Goal: Information Seeking & Learning: Learn about a topic

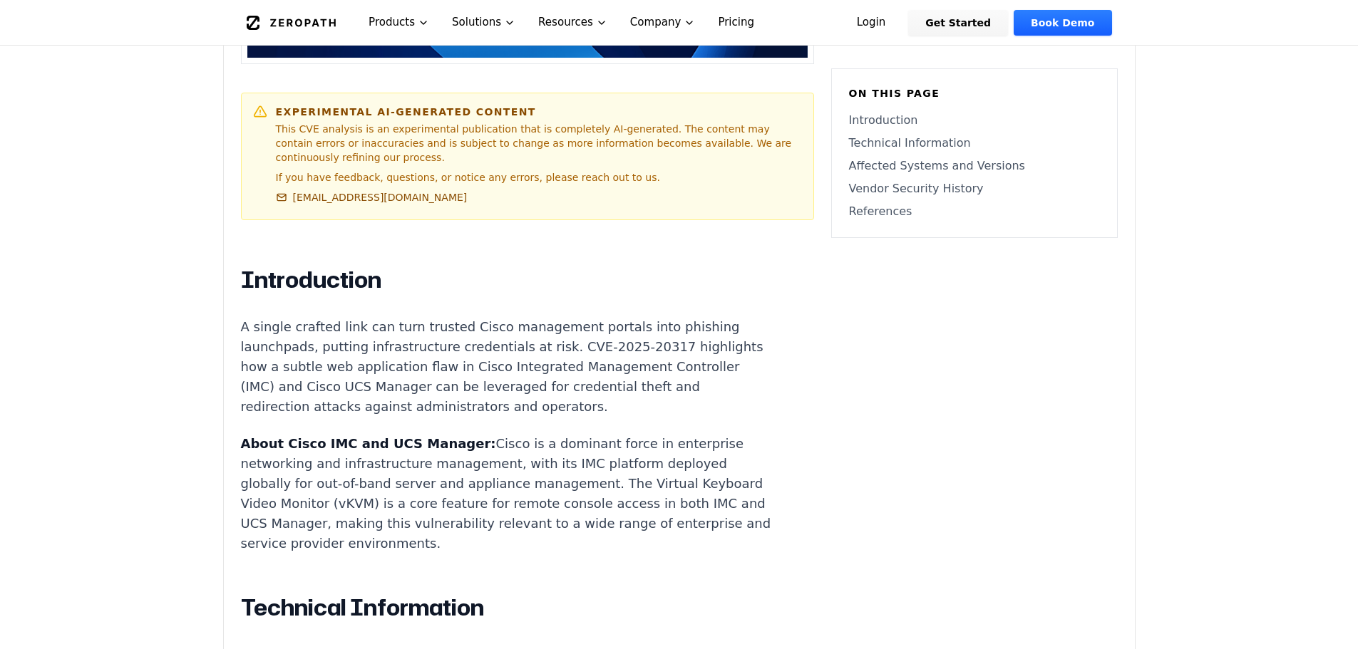
scroll to position [832, 0]
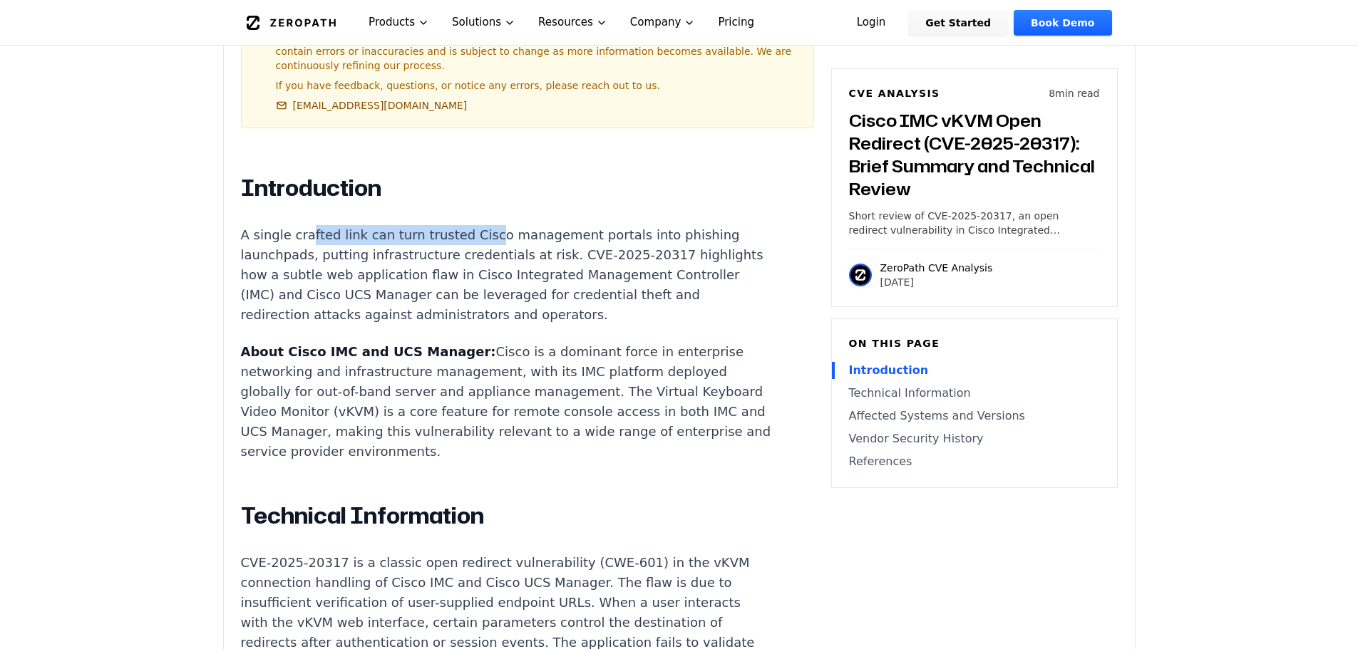
drag, startPoint x: 304, startPoint y: 198, endPoint x: 472, endPoint y: 191, distance: 169.0
click at [472, 225] on p "A single crafted link can turn trusted Cisco management portals into phishing l…" at bounding box center [506, 275] width 530 height 100
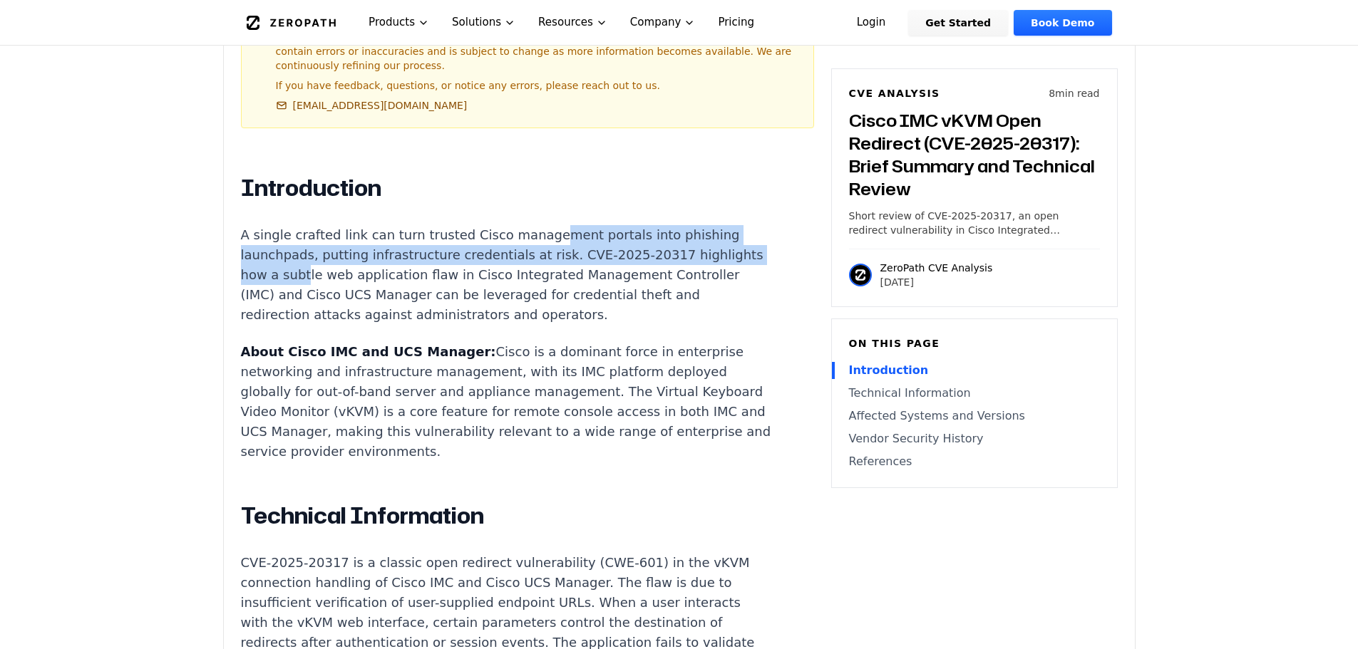
drag, startPoint x: 533, startPoint y: 191, endPoint x: 363, endPoint y: 231, distance: 174.2
click at [363, 231] on p "A single crafted link can turn trusted Cisco management portals into phishing l…" at bounding box center [506, 275] width 530 height 100
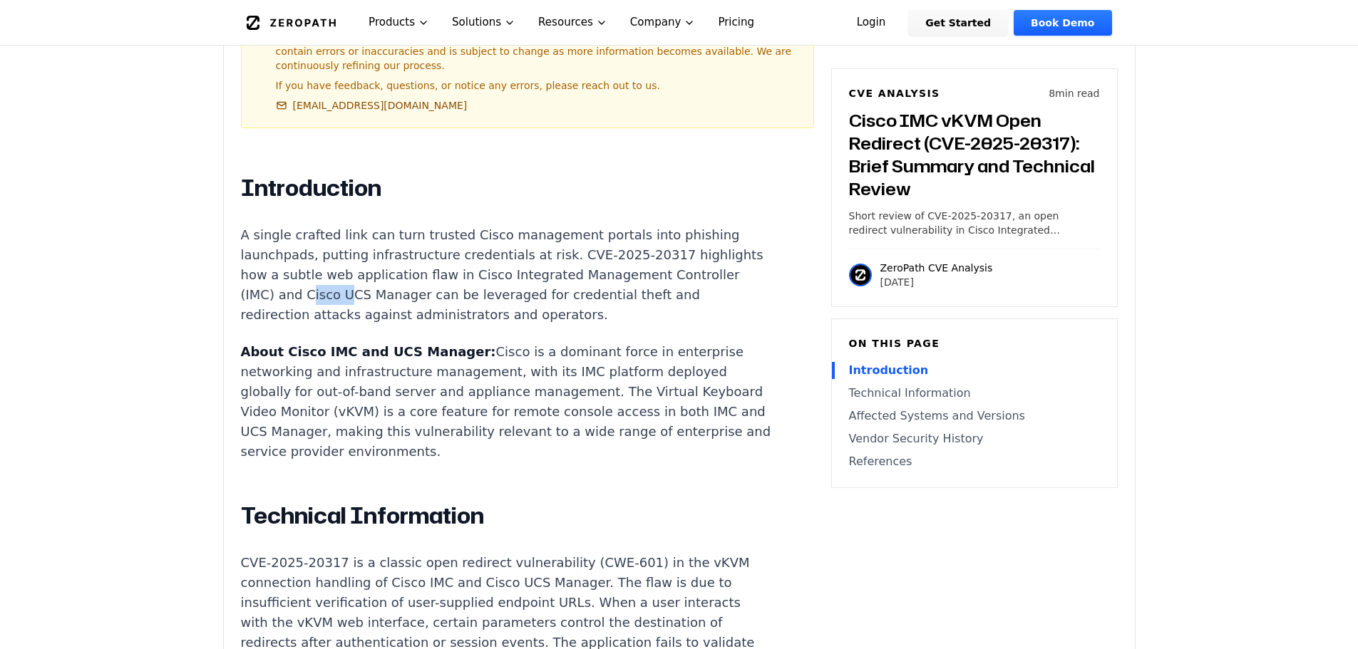
drag, startPoint x: 363, startPoint y: 261, endPoint x: 405, endPoint y: 261, distance: 41.3
click at [405, 261] on p "A single crafted link can turn trusted Cisco management portals into phishing l…" at bounding box center [506, 275] width 530 height 100
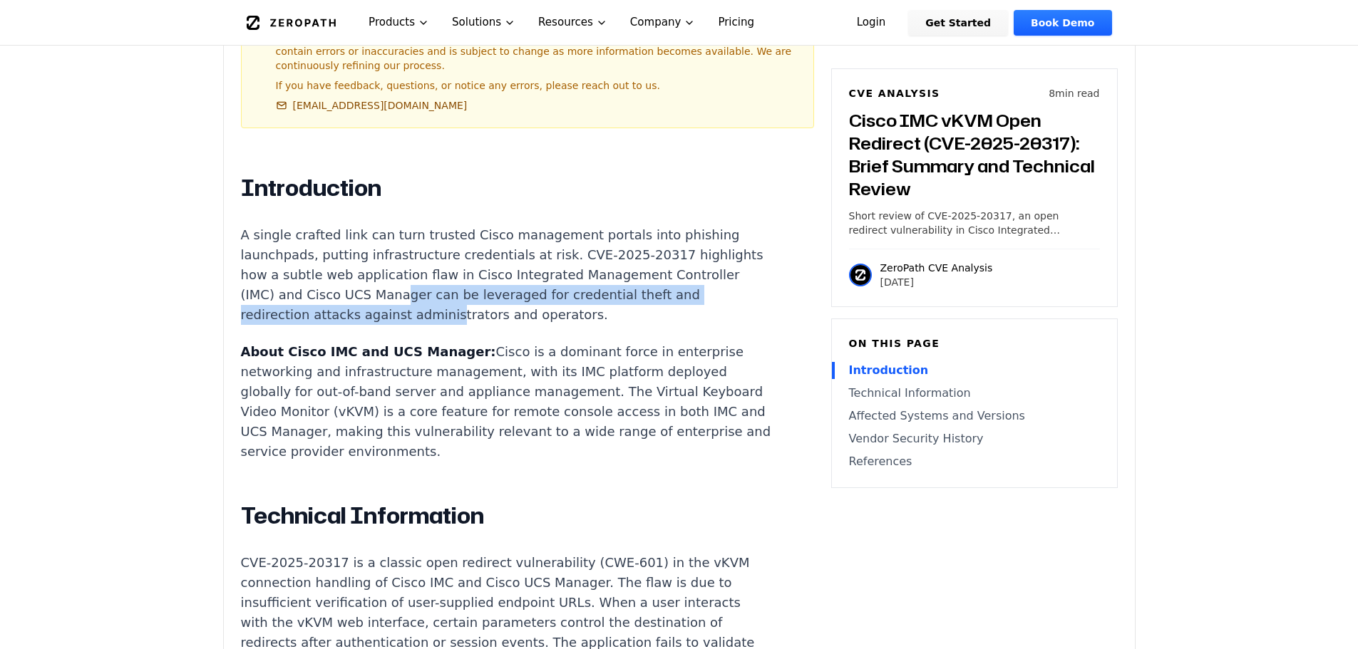
drag, startPoint x: 453, startPoint y: 261, endPoint x: 455, endPoint y: 283, distance: 22.1
click at [455, 281] on p "A single crafted link can turn trusted Cisco management portals into phishing l…" at bounding box center [506, 275] width 530 height 100
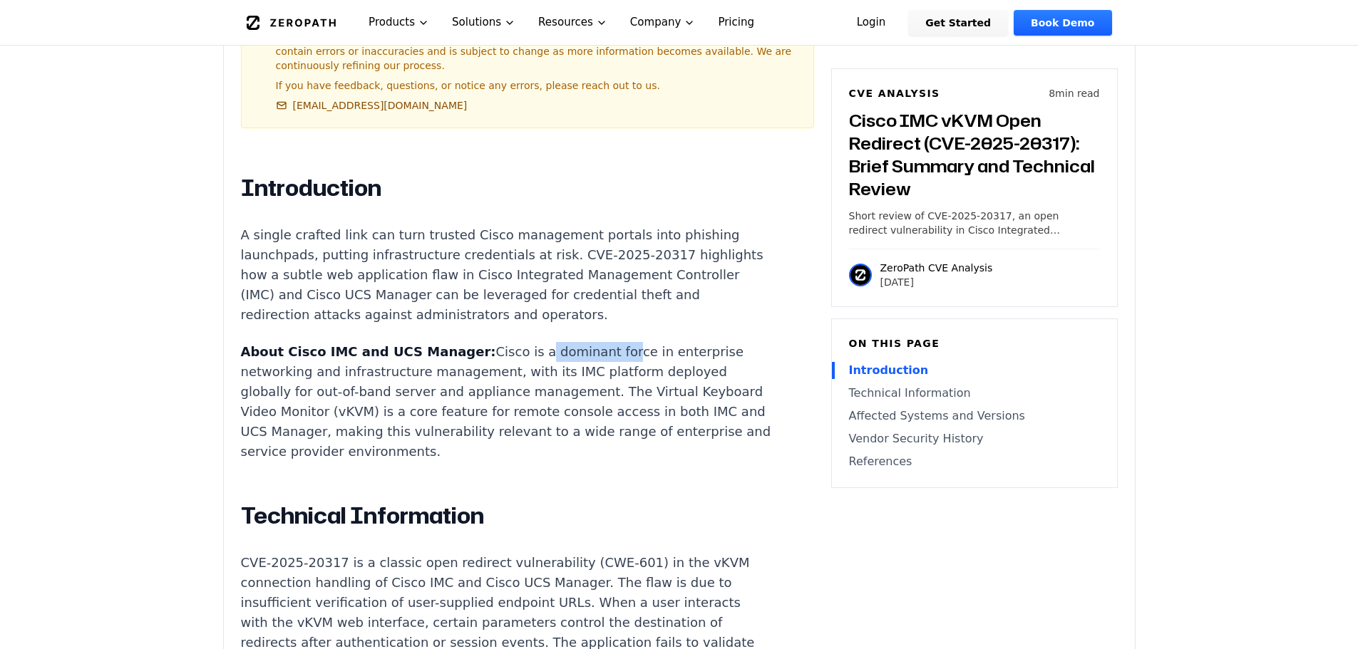
drag, startPoint x: 514, startPoint y: 312, endPoint x: 576, endPoint y: 311, distance: 62.0
click at [576, 342] on p "About Cisco IMC and UCS Manager: Cisco is a dominant force in enterprise networ…" at bounding box center [506, 402] width 530 height 120
drag, startPoint x: 395, startPoint y: 336, endPoint x: 474, endPoint y: 336, distance: 79.1
click at [472, 342] on p "About Cisco IMC and UCS Manager: Cisco is a dominant force in enterprise networ…" at bounding box center [506, 402] width 530 height 120
click at [557, 342] on p "About Cisco IMC and UCS Manager: Cisco is a dominant force in enterprise networ…" at bounding box center [506, 402] width 530 height 120
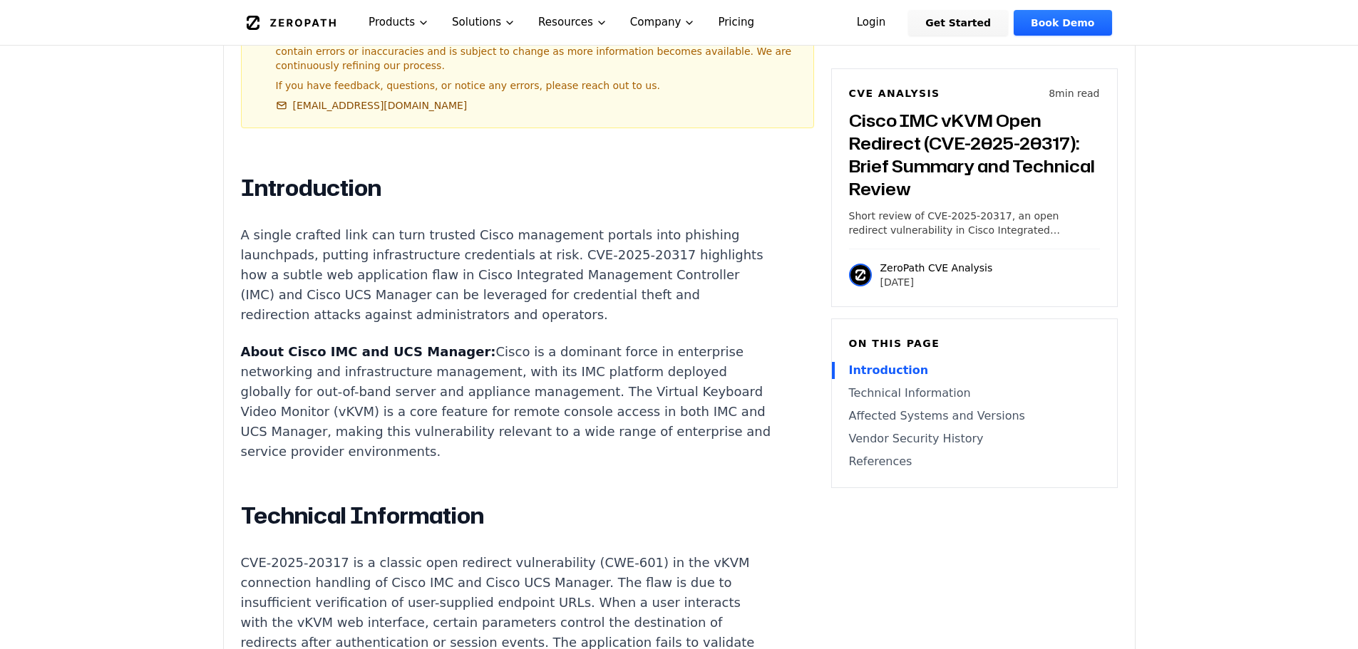
click at [289, 357] on p "About Cisco IMC and UCS Manager: Cisco is a dominant force in enterprise networ…" at bounding box center [506, 402] width 530 height 120
drag, startPoint x: 314, startPoint y: 354, endPoint x: 566, endPoint y: 357, distance: 252.3
click at [566, 357] on p "About Cisco IMC and UCS Manager: Cisco is a dominant force in enterprise networ…" at bounding box center [506, 402] width 530 height 120
drag, startPoint x: 284, startPoint y: 376, endPoint x: 435, endPoint y: 376, distance: 151.1
click at [435, 376] on p "About Cisco IMC and UCS Manager: Cisco is a dominant force in enterprise networ…" at bounding box center [506, 402] width 530 height 120
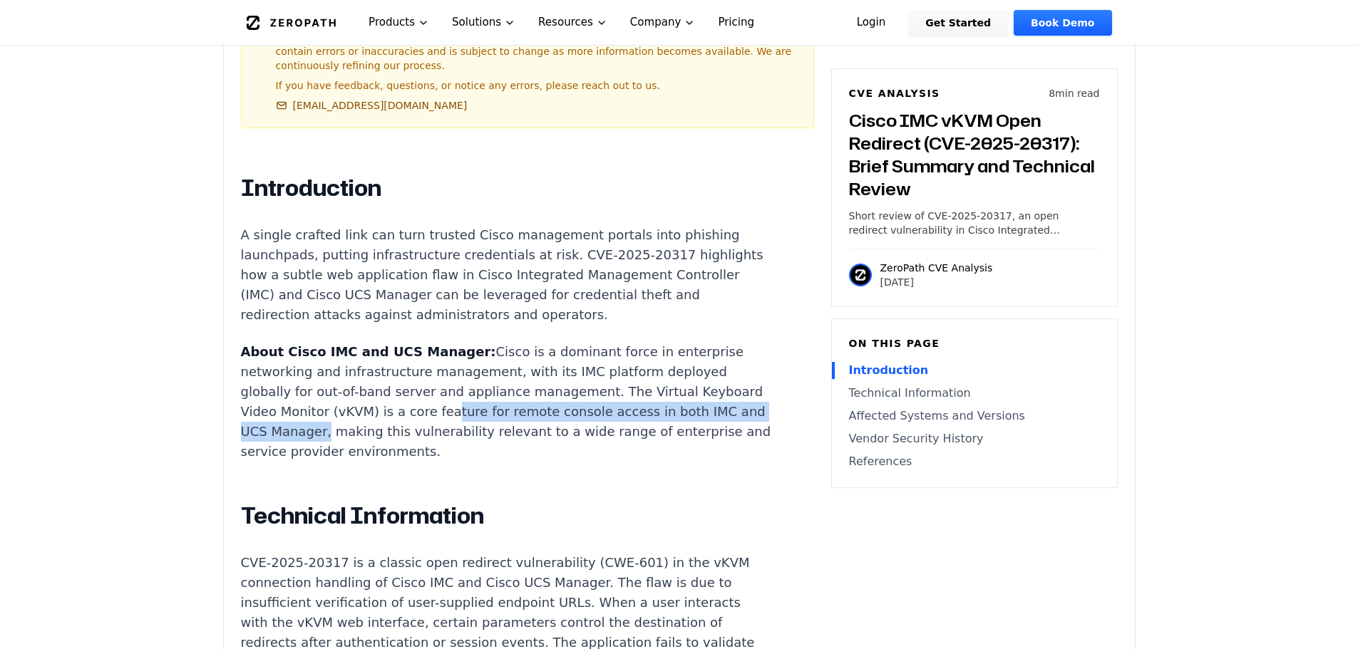
drag, startPoint x: 490, startPoint y: 376, endPoint x: 404, endPoint y: 393, distance: 87.9
click at [401, 393] on p "About Cisco IMC and UCS Manager: Cisco is a dominant force in enterprise networ…" at bounding box center [506, 402] width 530 height 120
drag, startPoint x: 451, startPoint y: 393, endPoint x: 559, endPoint y: 405, distance: 108.3
click at [559, 405] on p "About Cisco IMC and UCS Manager: Cisco is a dominant force in enterprise networ…" at bounding box center [506, 402] width 530 height 120
click at [503, 373] on p "About Cisco IMC and UCS Manager: Cisco is a dominant force in enterprise networ…" at bounding box center [506, 402] width 530 height 120
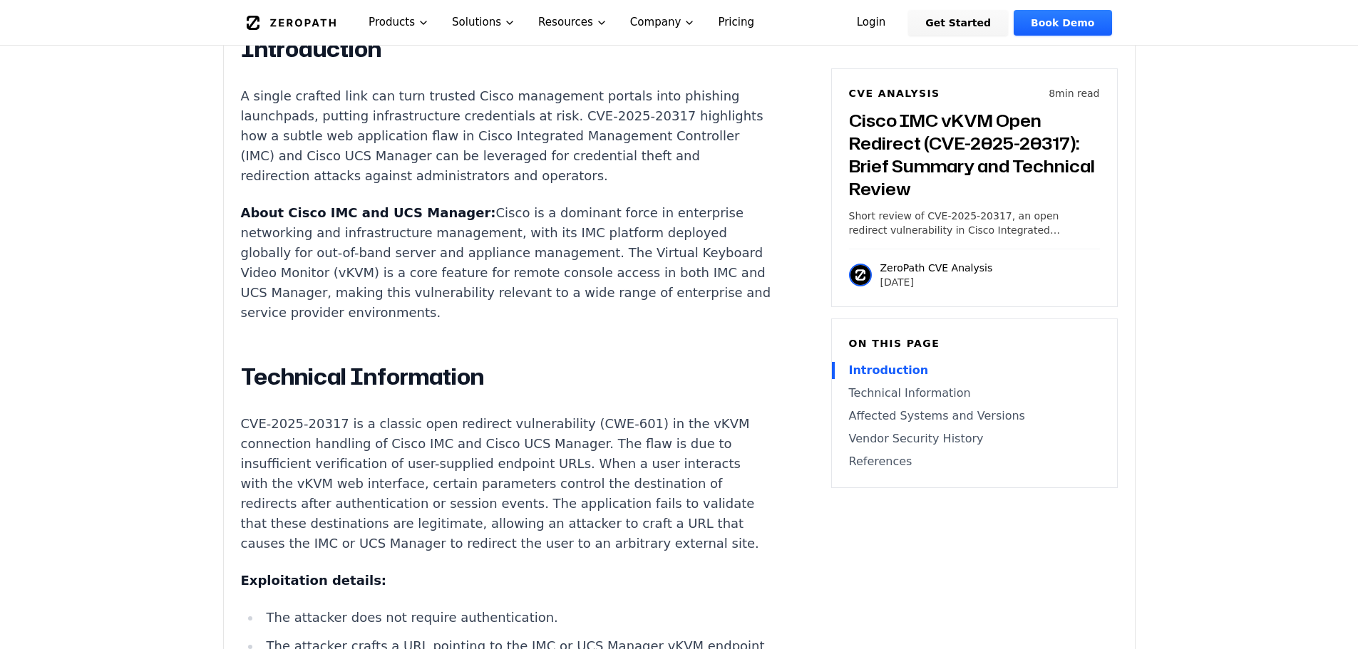
scroll to position [998, 0]
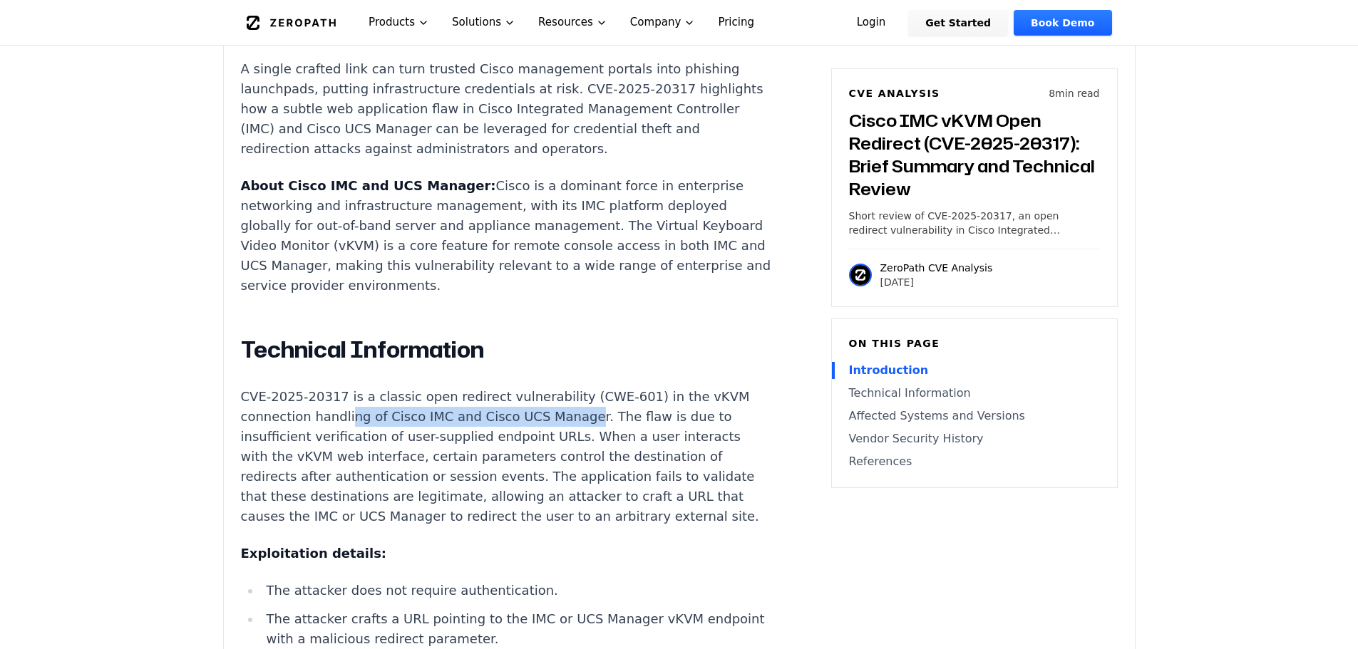
drag, startPoint x: 341, startPoint y: 382, endPoint x: 567, endPoint y: 378, distance: 225.9
click at [567, 387] on p "CVE-2025-20317 is a classic open redirect vulnerability (CWE-601) in the vKVM c…" at bounding box center [506, 457] width 530 height 140
drag, startPoint x: 312, startPoint y: 404, endPoint x: 378, endPoint y: 402, distance: 66.3
click at [376, 403] on p "CVE-2025-20317 is a classic open redirect vulnerability (CWE-601) in the vKVM c…" at bounding box center [506, 457] width 530 height 140
drag, startPoint x: 455, startPoint y: 402, endPoint x: 495, endPoint y: 400, distance: 40.0
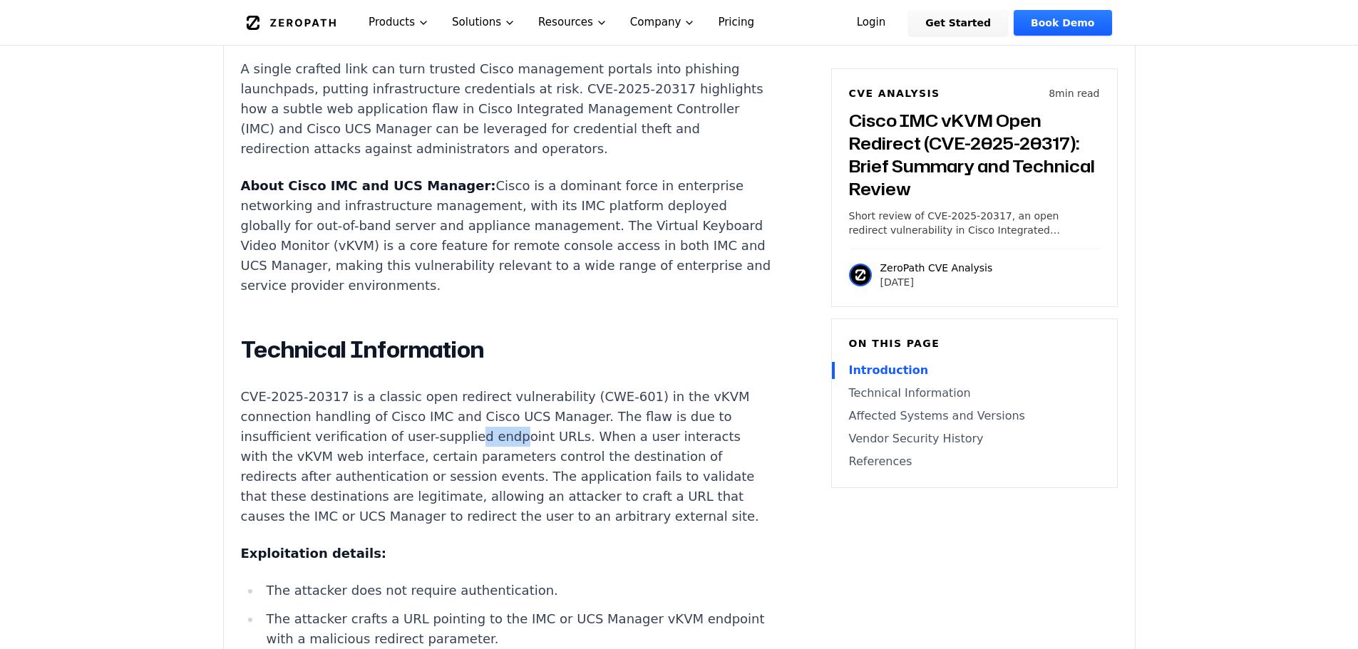
click at [495, 400] on p "CVE-2025-20317 is a classic open redirect vulnerability (CWE-601) in the vKVM c…" at bounding box center [506, 457] width 530 height 140
click at [529, 396] on p "CVE-2025-20317 is a classic open redirect vulnerability (CWE-601) in the vKVM c…" at bounding box center [506, 457] width 530 height 140
click at [583, 387] on p "CVE-2025-20317 is a classic open redirect vulnerability (CWE-601) in the vKVM c…" at bounding box center [506, 457] width 530 height 140
drag, startPoint x: 346, startPoint y: 401, endPoint x: 429, endPoint y: 403, distance: 82.7
click at [427, 402] on p "CVE-2025-20317 is a classic open redirect vulnerability (CWE-601) in the vKVM c…" at bounding box center [506, 457] width 530 height 140
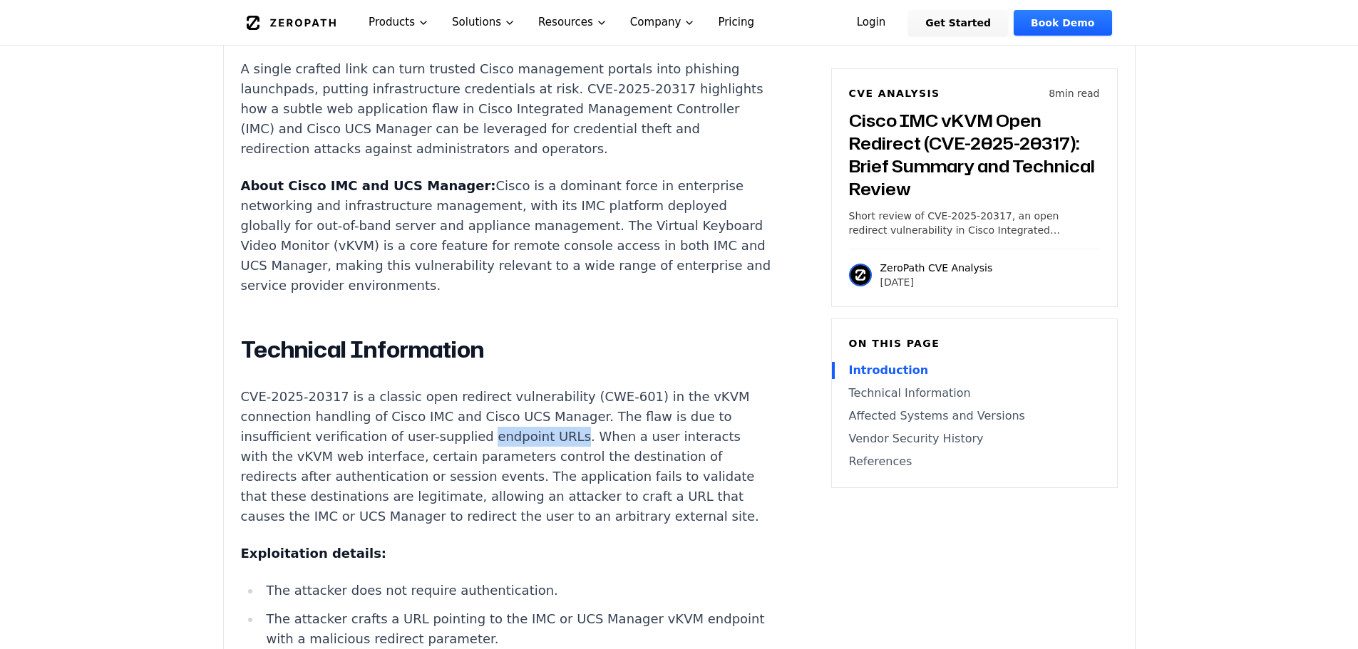
drag, startPoint x: 506, startPoint y: 403, endPoint x: 548, endPoint y: 399, distance: 42.3
click at [548, 399] on p "CVE-2025-20317 is a classic open redirect vulnerability (CWE-601) in the vKVM c…" at bounding box center [506, 457] width 530 height 140
drag, startPoint x: 317, startPoint y: 423, endPoint x: 401, endPoint y: 413, distance: 84.7
click at [401, 413] on p "CVE-2025-20317 is a classic open redirect vulnerability (CWE-601) in the vKVM c…" at bounding box center [506, 457] width 530 height 140
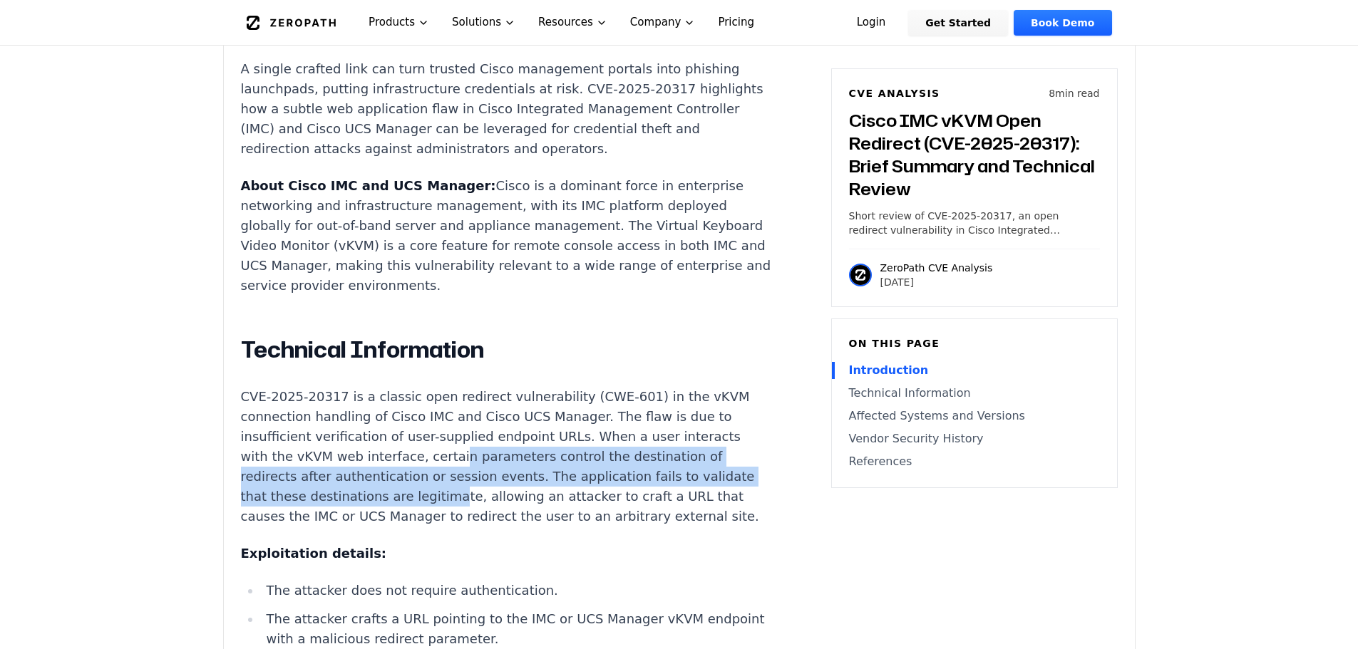
drag, startPoint x: 443, startPoint y: 420, endPoint x: 439, endPoint y: 458, distance: 37.9
click at [439, 458] on p "CVE-2025-20317 is a classic open redirect vulnerability (CWE-601) in the vKVM c…" at bounding box center [506, 457] width 530 height 140
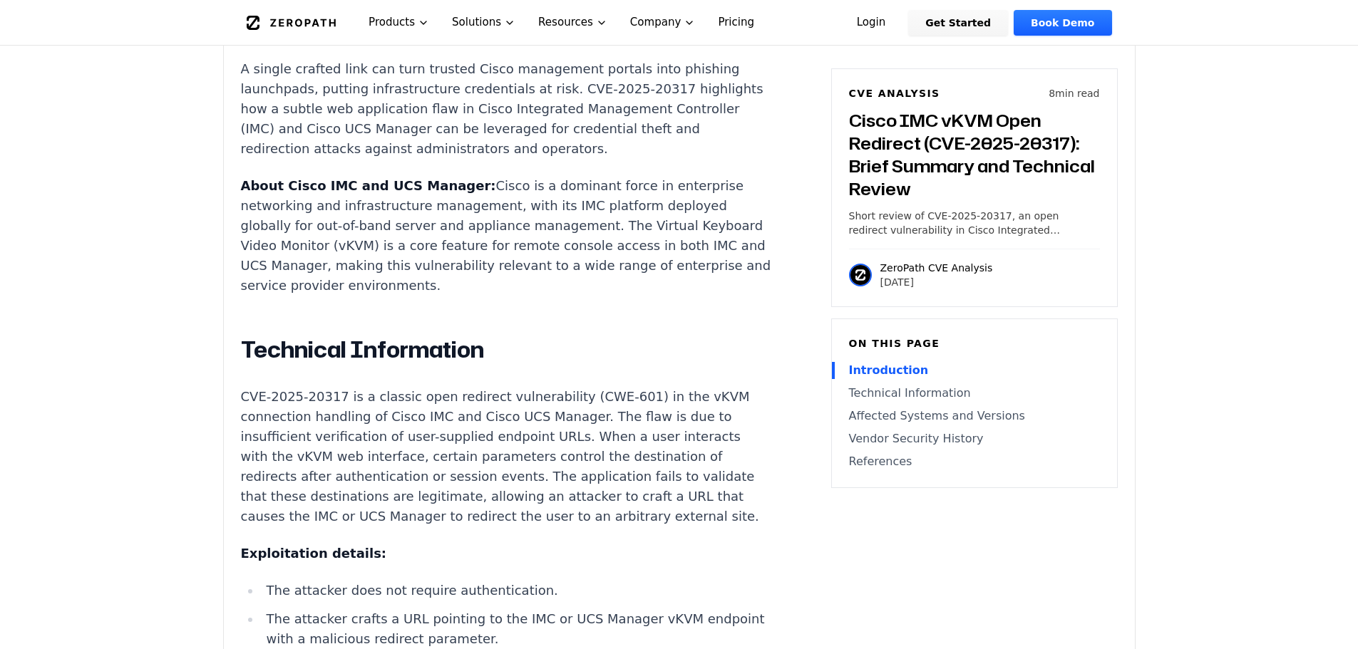
click at [478, 460] on p "CVE-2025-20317 is a classic open redirect vulnerability (CWE-601) in the vKVM c…" at bounding box center [506, 457] width 530 height 140
drag, startPoint x: 574, startPoint y: 465, endPoint x: 636, endPoint y: 468, distance: 61.4
click at [636, 468] on p "CVE-2025-20317 is a classic open redirect vulnerability (CWE-601) in the vKVM c…" at bounding box center [506, 457] width 530 height 140
drag, startPoint x: 284, startPoint y: 482, endPoint x: 319, endPoint y: 477, distance: 35.2
click at [319, 477] on p "CVE-2025-20317 is a classic open redirect vulnerability (CWE-601) in the vKVM c…" at bounding box center [506, 457] width 530 height 140
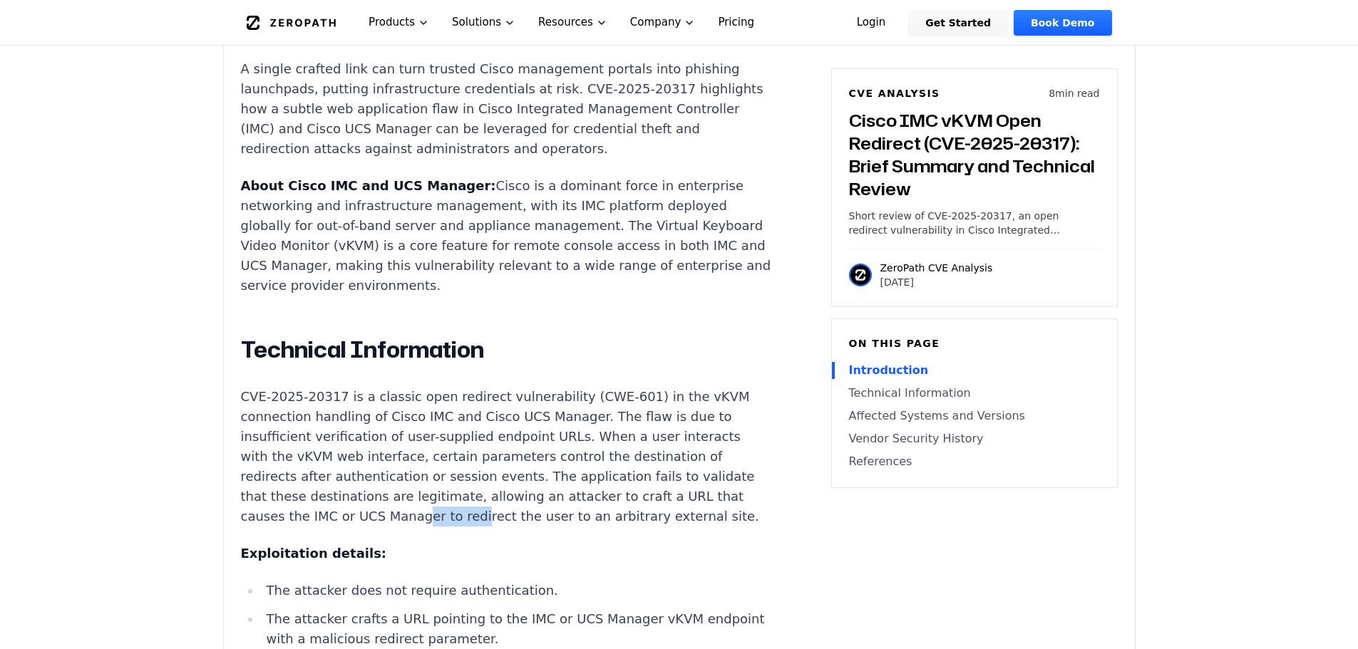
drag, startPoint x: 415, startPoint y: 481, endPoint x: 465, endPoint y: 475, distance: 50.9
click at [465, 475] on p "CVE-2025-20317 is a classic open redirect vulnerability (CWE-601) in the vKVM c…" at bounding box center [506, 457] width 530 height 140
drag, startPoint x: 567, startPoint y: 459, endPoint x: 591, endPoint y: 457, distance: 24.3
click at [591, 457] on p "CVE-2025-20317 is a classic open redirect vulnerability (CWE-601) in the vKVM c…" at bounding box center [506, 457] width 530 height 140
drag, startPoint x: 630, startPoint y: 462, endPoint x: 658, endPoint y: 465, distance: 28.0
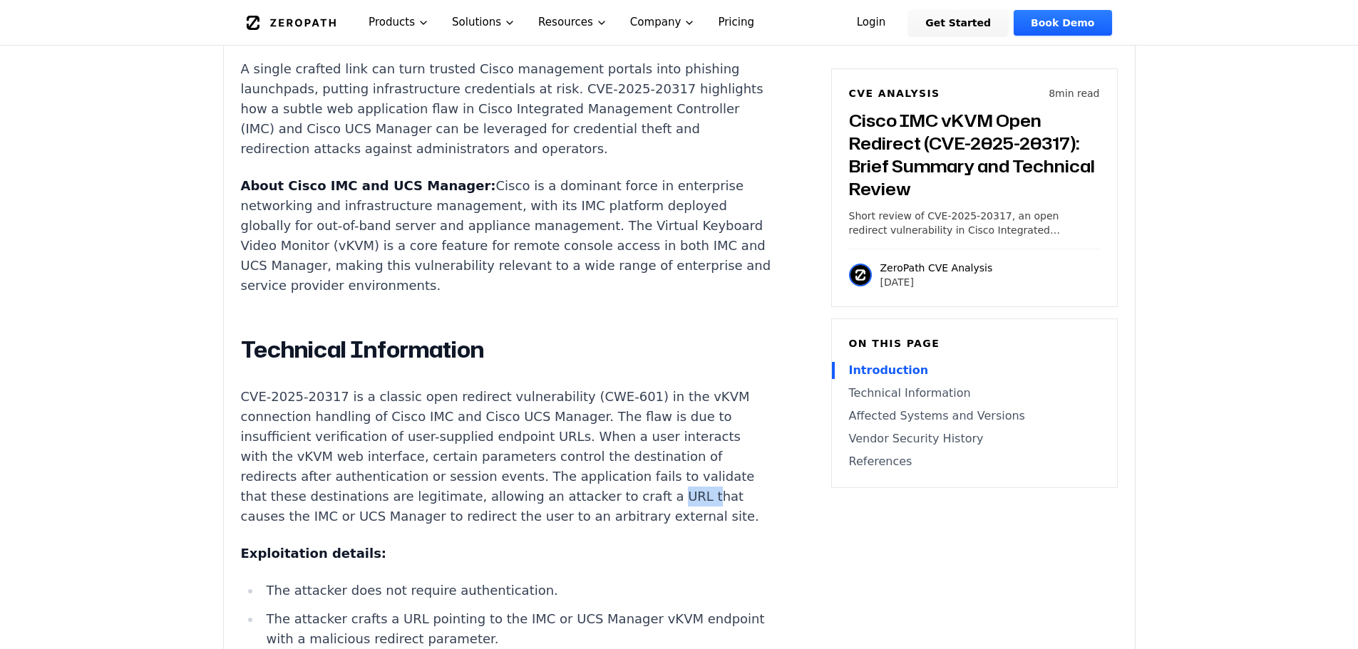
click at [657, 466] on p "CVE-2025-20317 is a classic open redirect vulnerability (CWE-601) in the vKVM c…" at bounding box center [506, 457] width 530 height 140
click at [654, 462] on p "CVE-2025-20317 is a classic open redirect vulnerability (CWE-601) in the vKVM c…" at bounding box center [506, 457] width 530 height 140
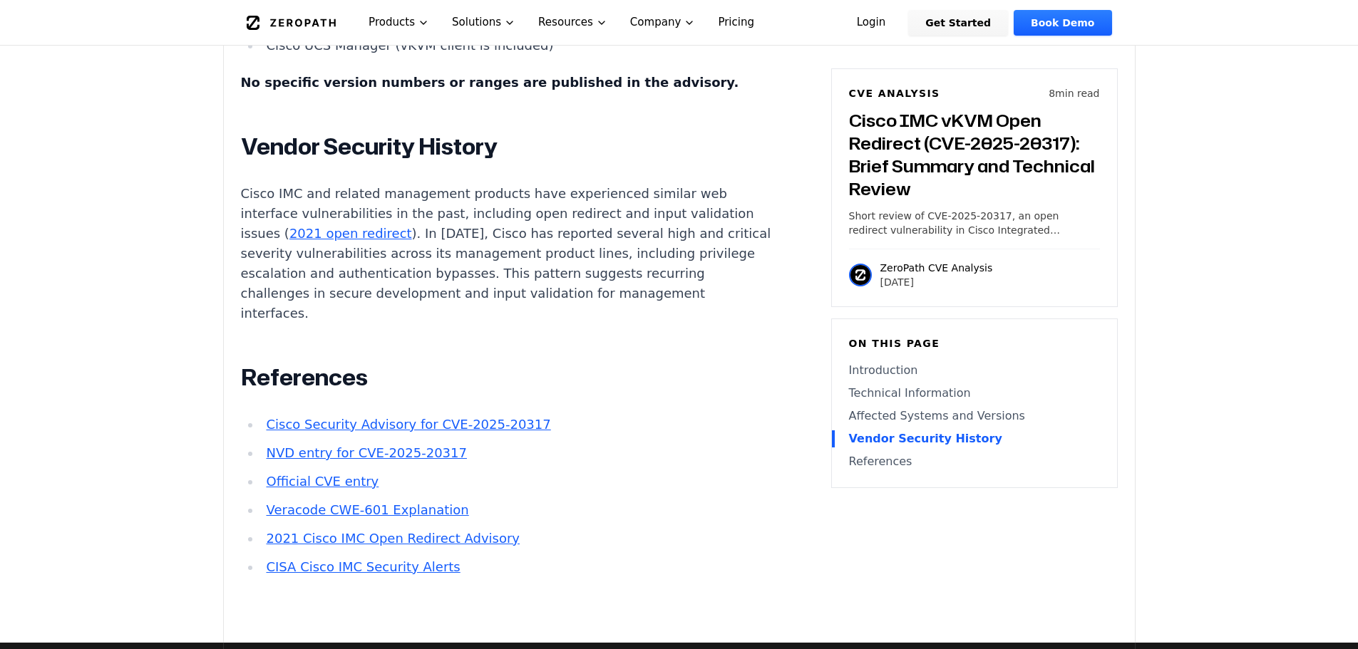
scroll to position [1995, 0]
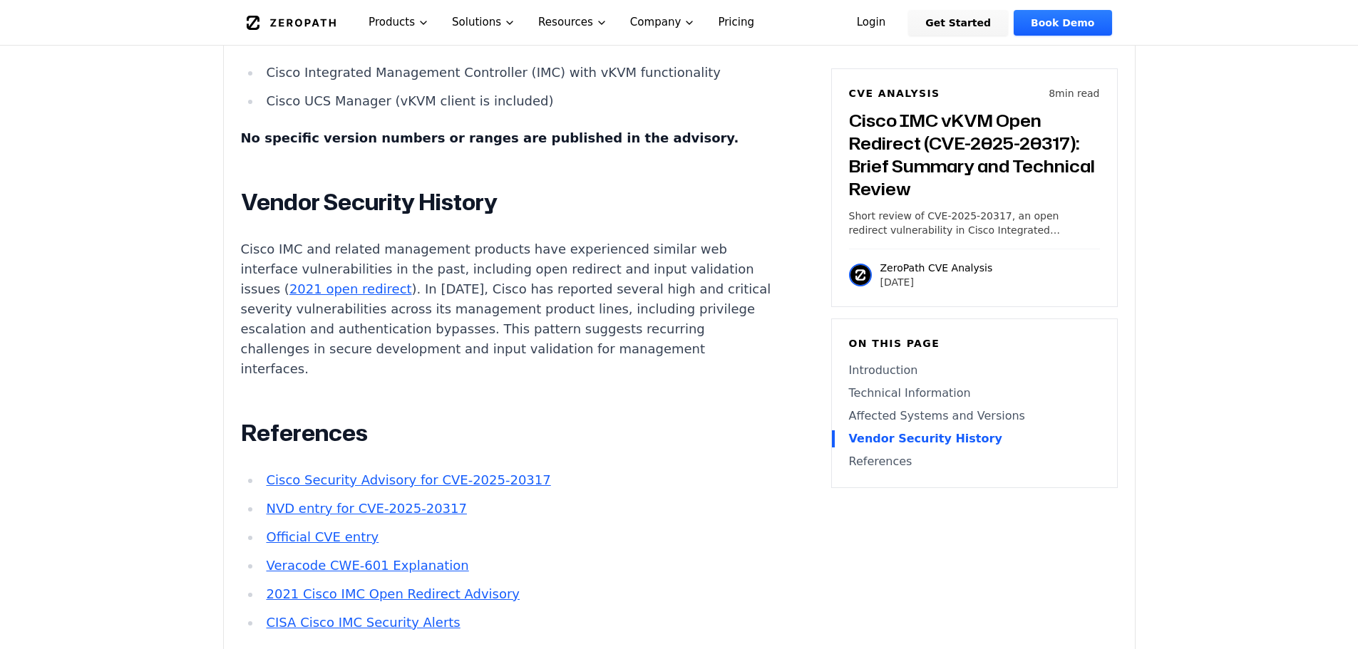
drag, startPoint x: 337, startPoint y: 210, endPoint x: 351, endPoint y: 210, distance: 14.3
click at [341, 209] on h2 "Vendor Security History" at bounding box center [506, 202] width 530 height 29
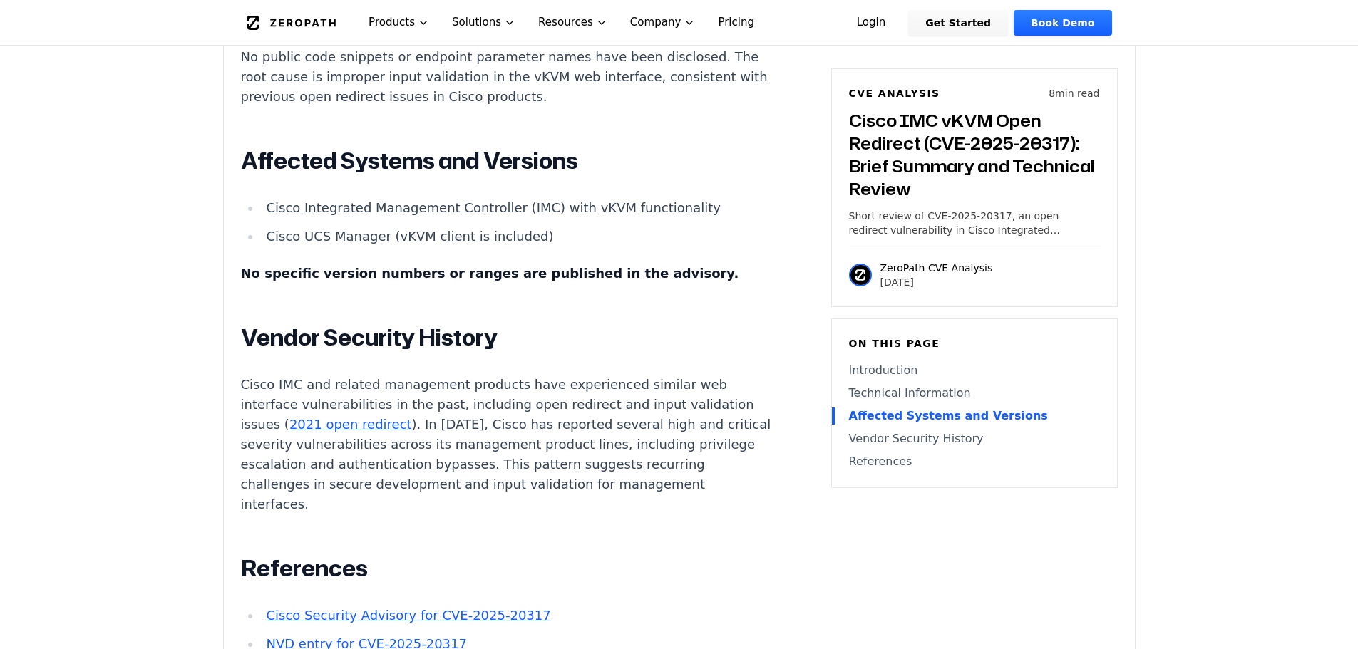
scroll to position [1663, 0]
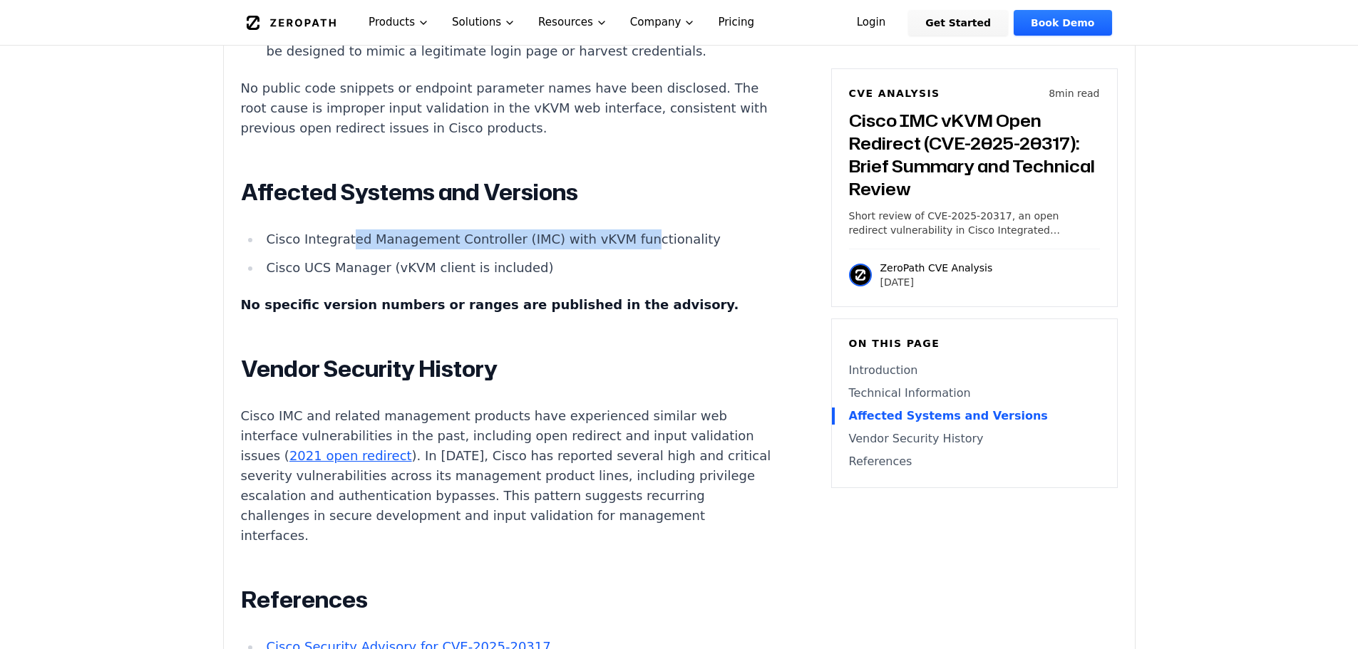
drag, startPoint x: 343, startPoint y: 243, endPoint x: 617, endPoint y: 238, distance: 273.7
click at [617, 238] on li "Cisco Integrated Management Controller (IMC) with vKVM functionality" at bounding box center [516, 239] width 510 height 20
click at [485, 309] on strong "No specific version numbers or ranges are published in the advisory." at bounding box center [490, 304] width 498 height 15
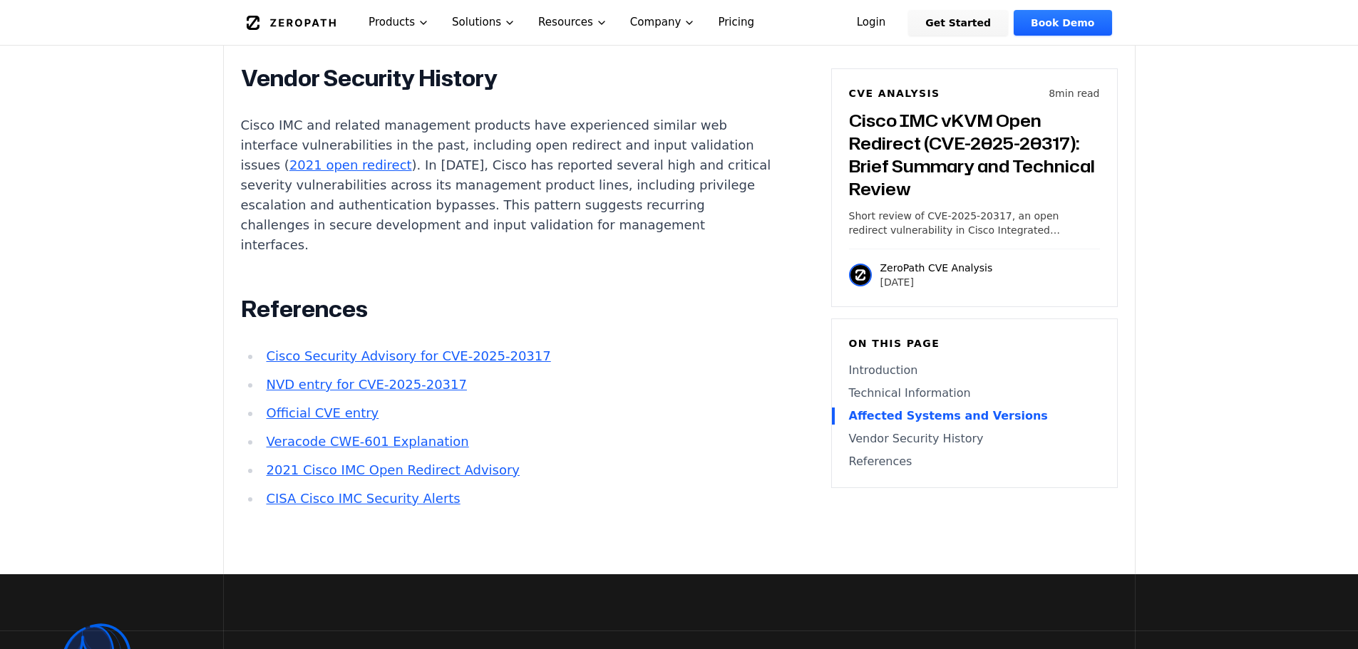
scroll to position [2328, 0]
